Goal: Information Seeking & Learning: Learn about a topic

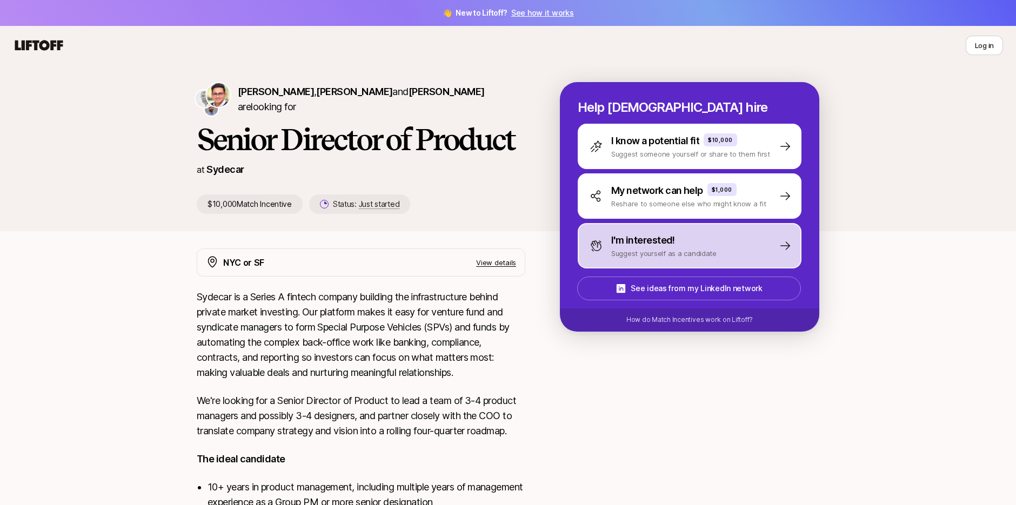
click at [648, 241] on p "I'm interested!" at bounding box center [643, 240] width 64 height 15
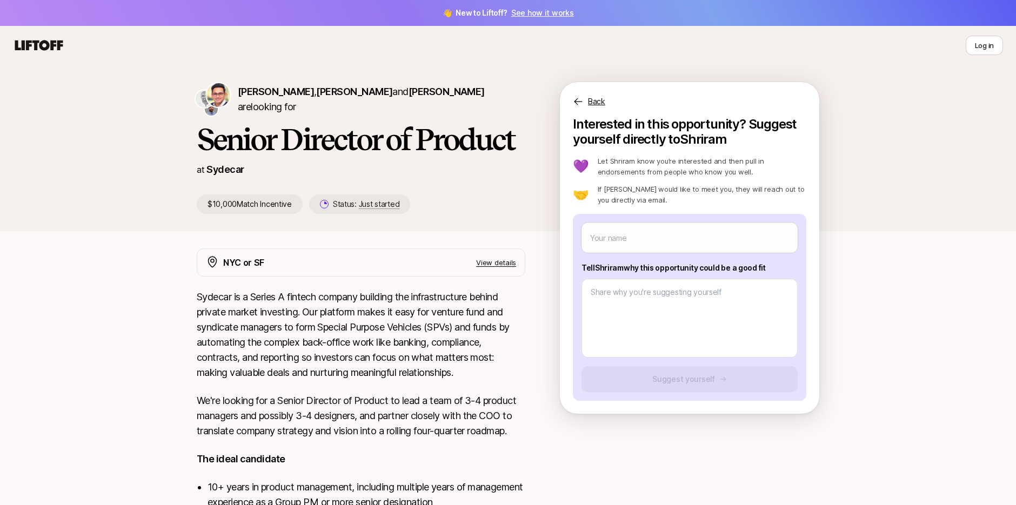
click at [591, 104] on p "Back" at bounding box center [596, 101] width 17 height 13
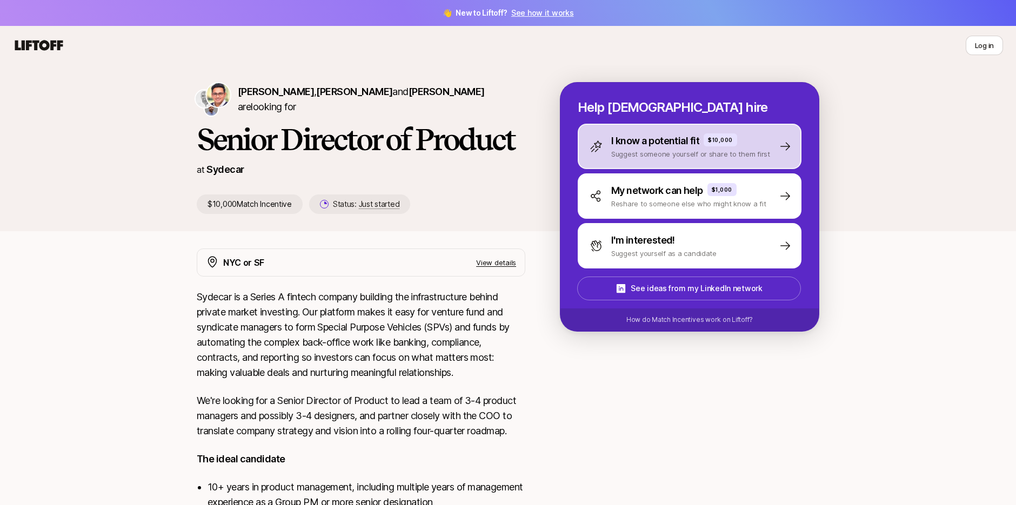
click at [715, 152] on p "Suggest someone yourself or share to them first" at bounding box center [690, 154] width 159 height 11
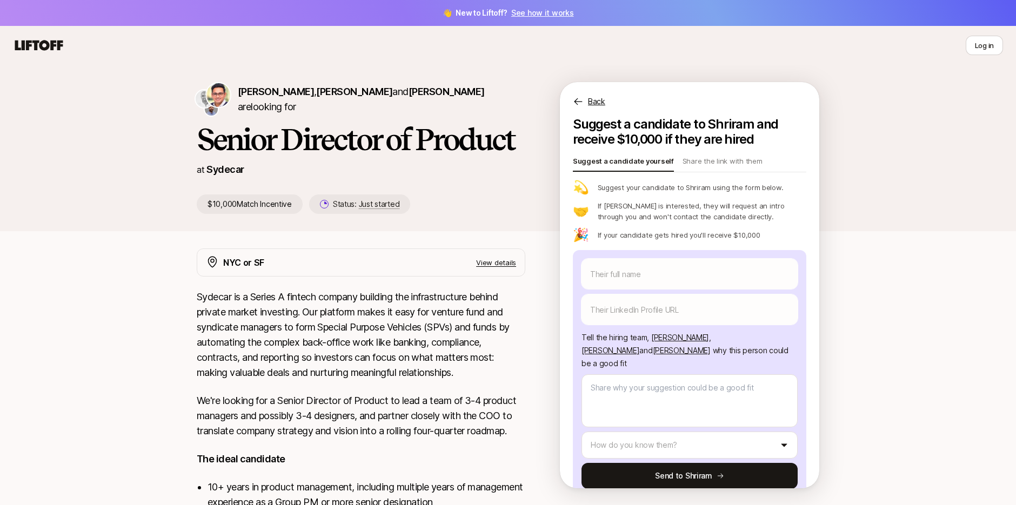
click at [599, 102] on p "Back" at bounding box center [596, 101] width 17 height 13
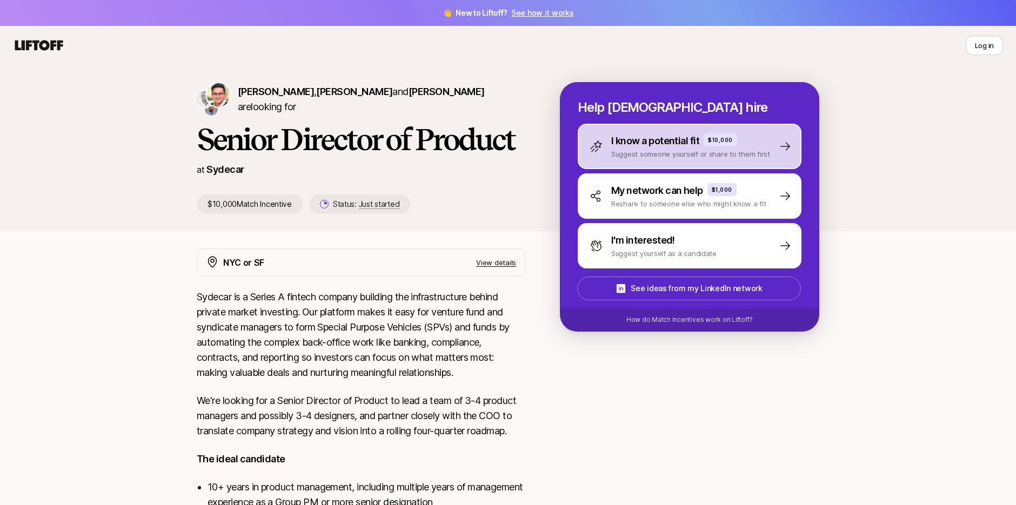
click at [787, 147] on icon at bounding box center [785, 146] width 13 height 13
type textarea "x"
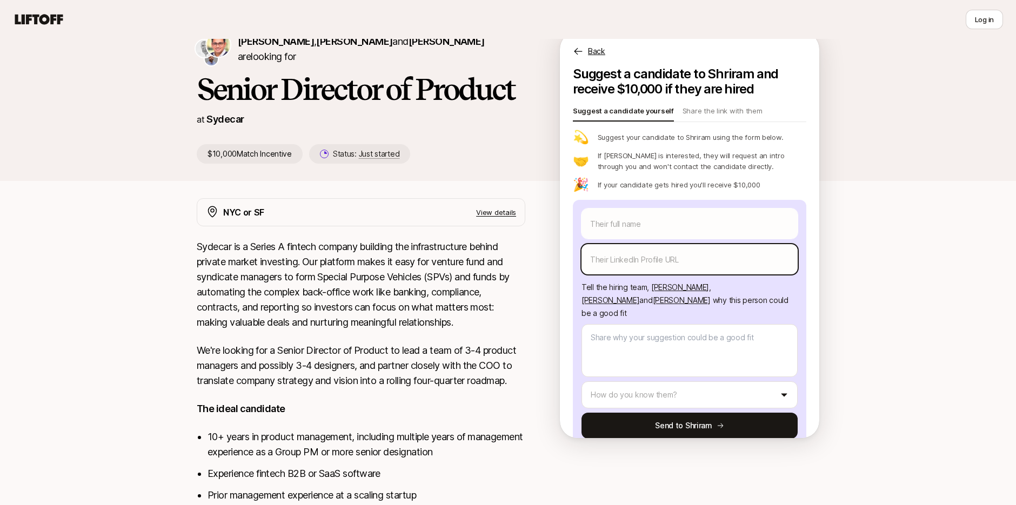
scroll to position [9, 0]
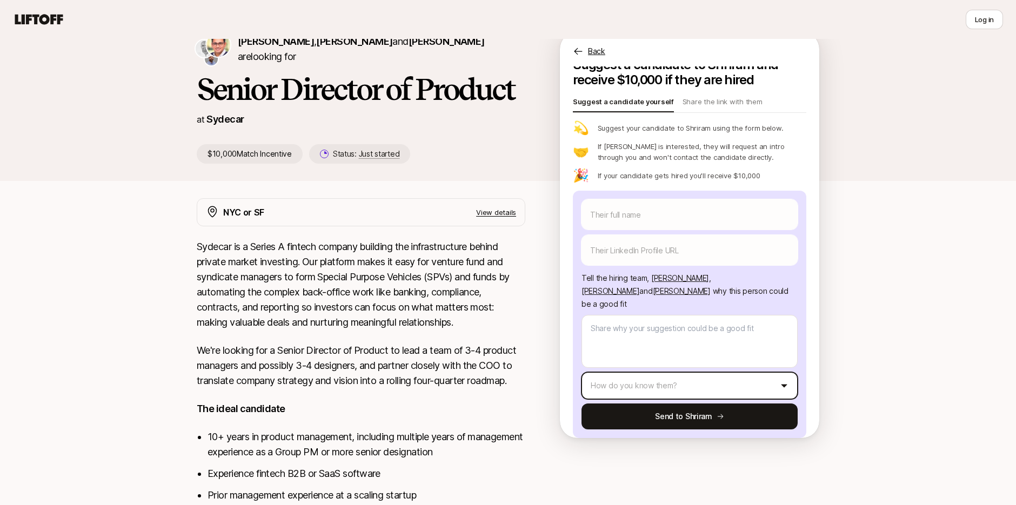
click at [753, 370] on html "👋 New to Liftoff? See how it works Log in Log in [PERSON_NAME] , [PERSON_NAME] …" at bounding box center [508, 202] width 1016 height 505
click at [875, 207] on html "👋 New to Liftoff? See how it works Log in Log in [PERSON_NAME] , [PERSON_NAME] …" at bounding box center [508, 202] width 1016 height 505
click at [572, 54] on div "Back" at bounding box center [689, 45] width 259 height 26
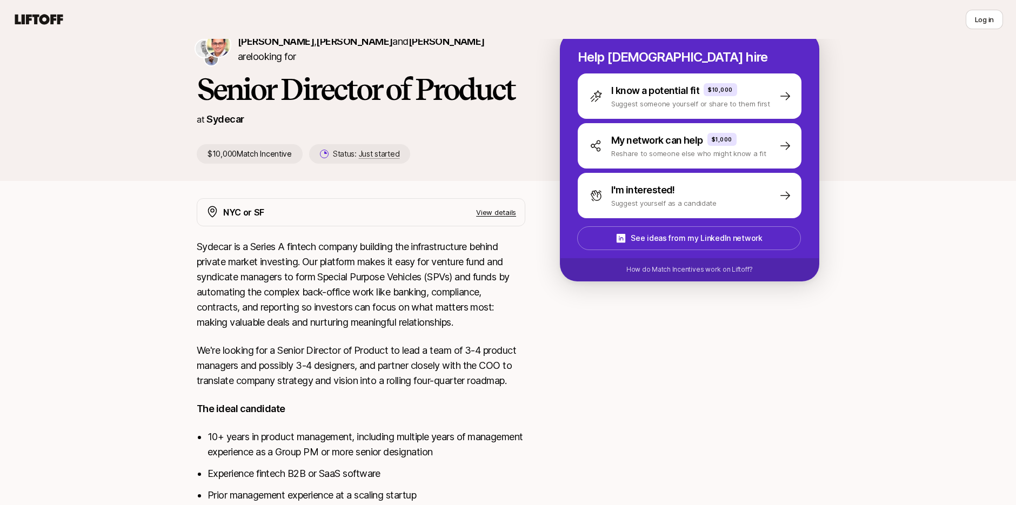
click at [498, 210] on p "View details" at bounding box center [496, 212] width 40 height 11
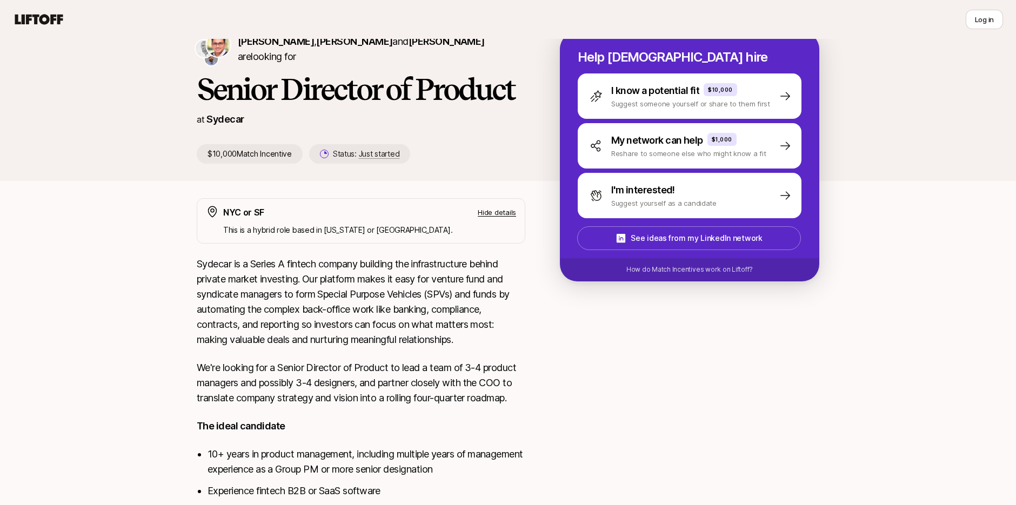
click at [498, 212] on p "Hide details" at bounding box center [497, 212] width 38 height 11
